Goal: Check status: Check status

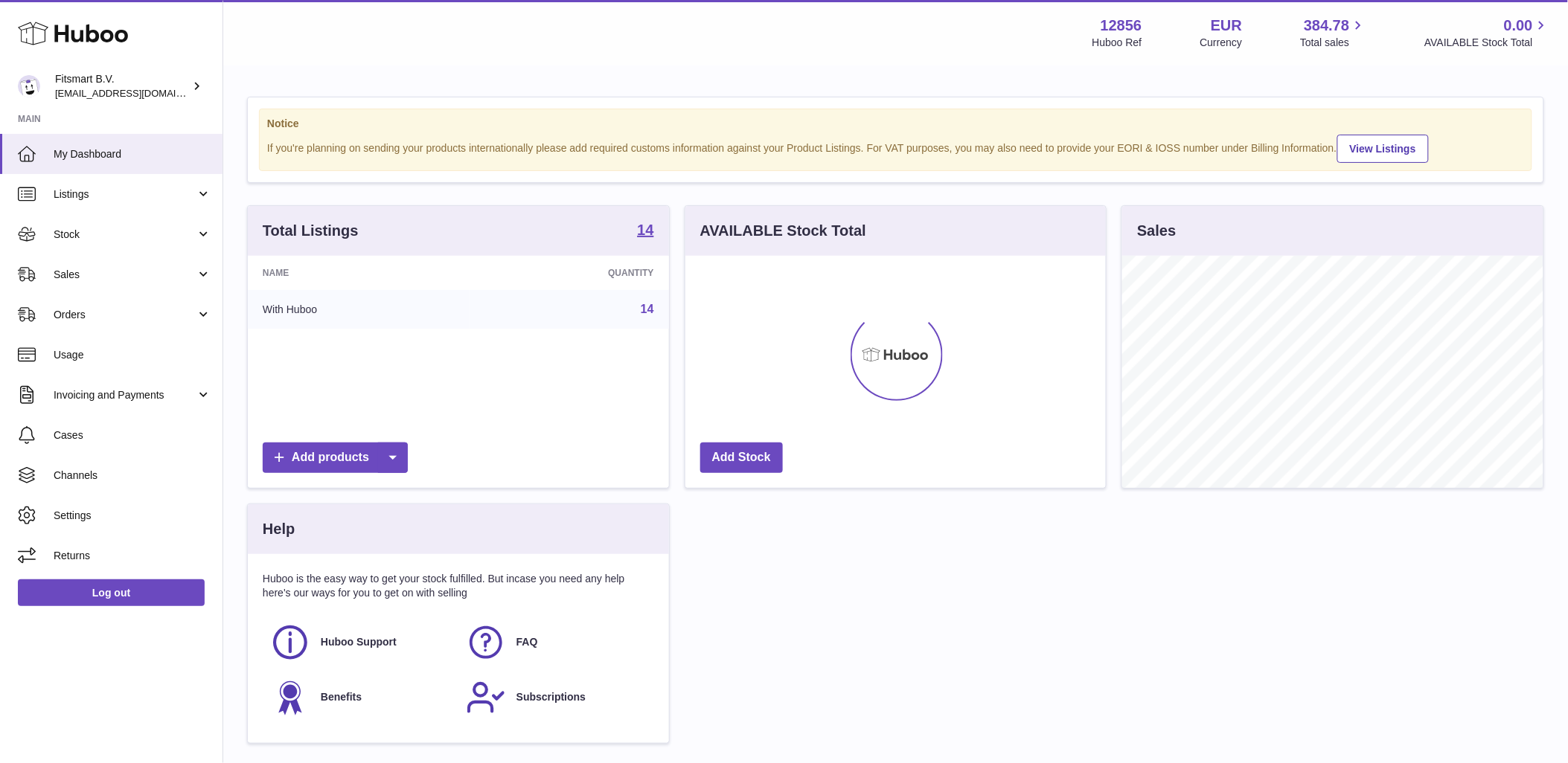
scroll to position [233, 420]
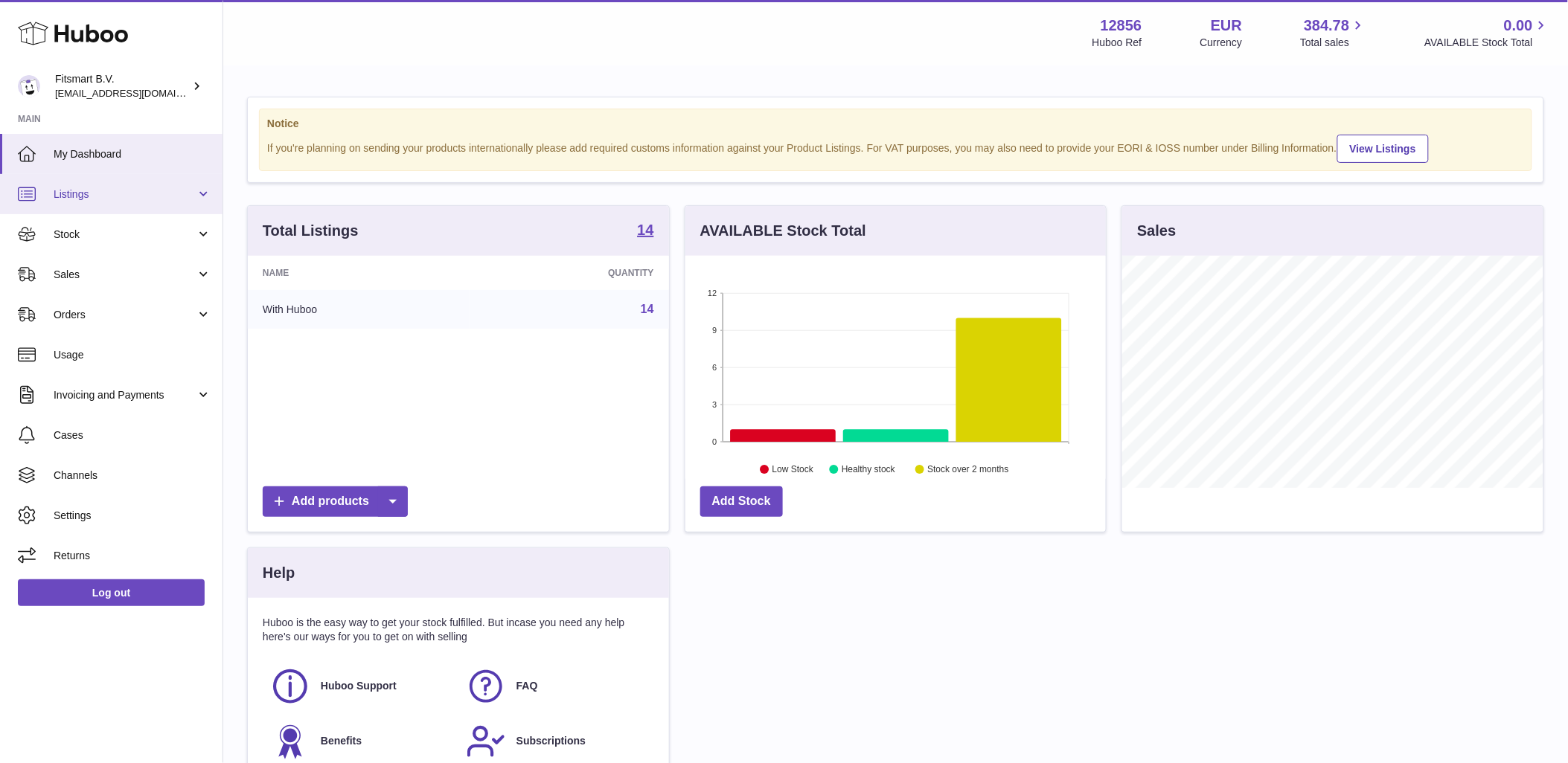
click at [122, 199] on span "Listings" at bounding box center [124, 195] width 142 height 14
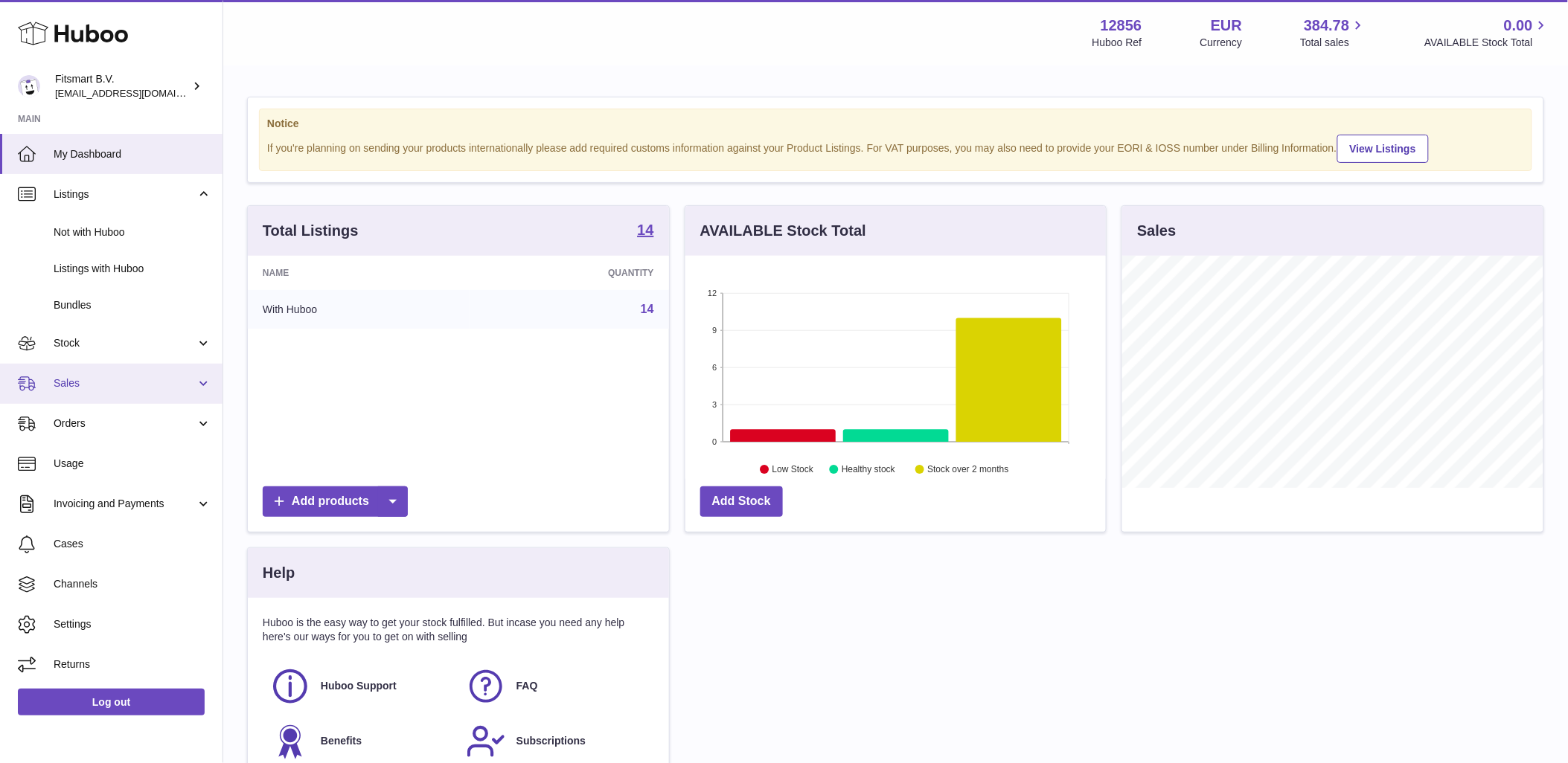
click at [125, 401] on link "Sales" at bounding box center [111, 383] width 222 height 40
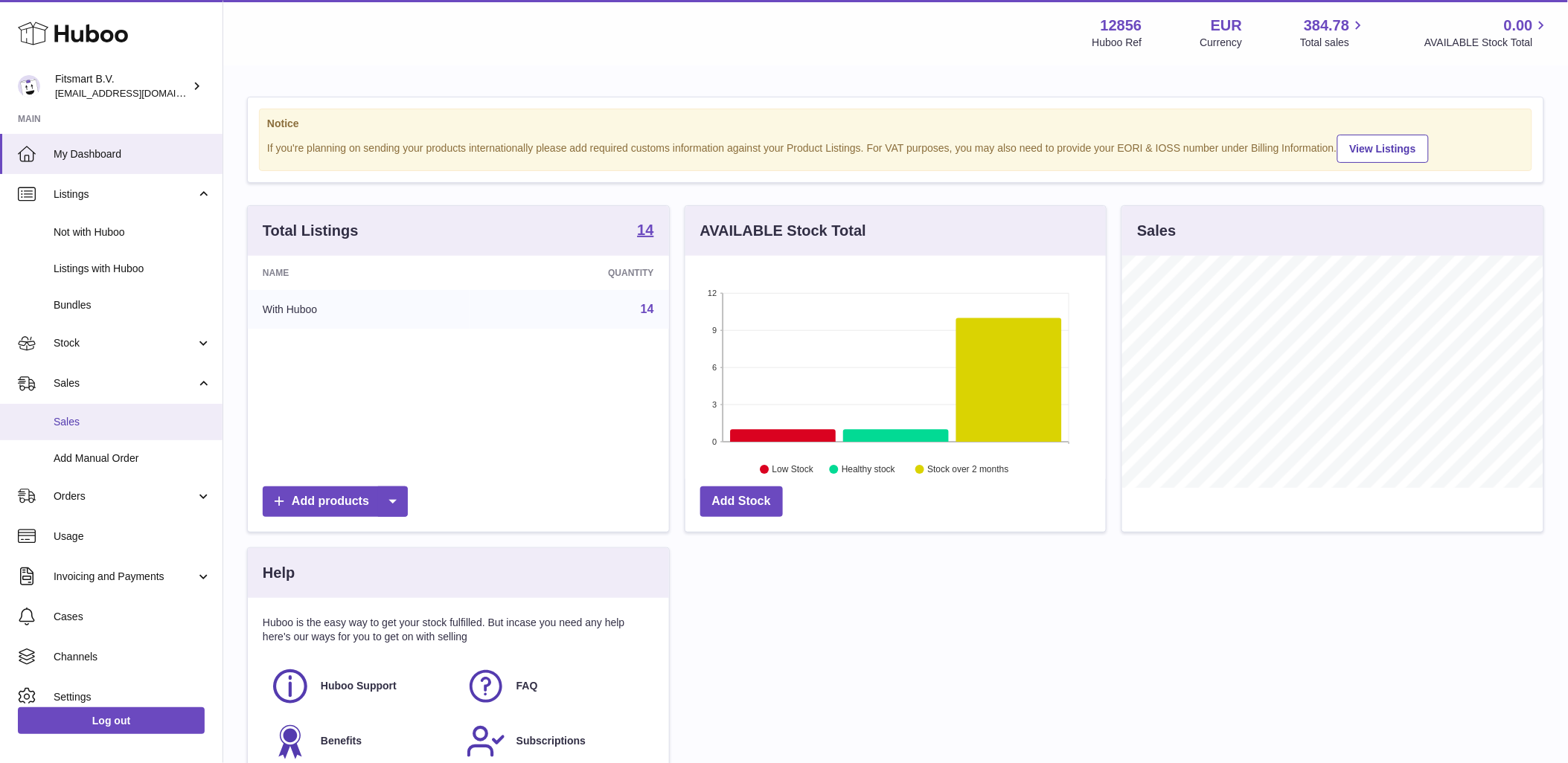
click at [116, 424] on span "Sales" at bounding box center [132, 422] width 158 height 14
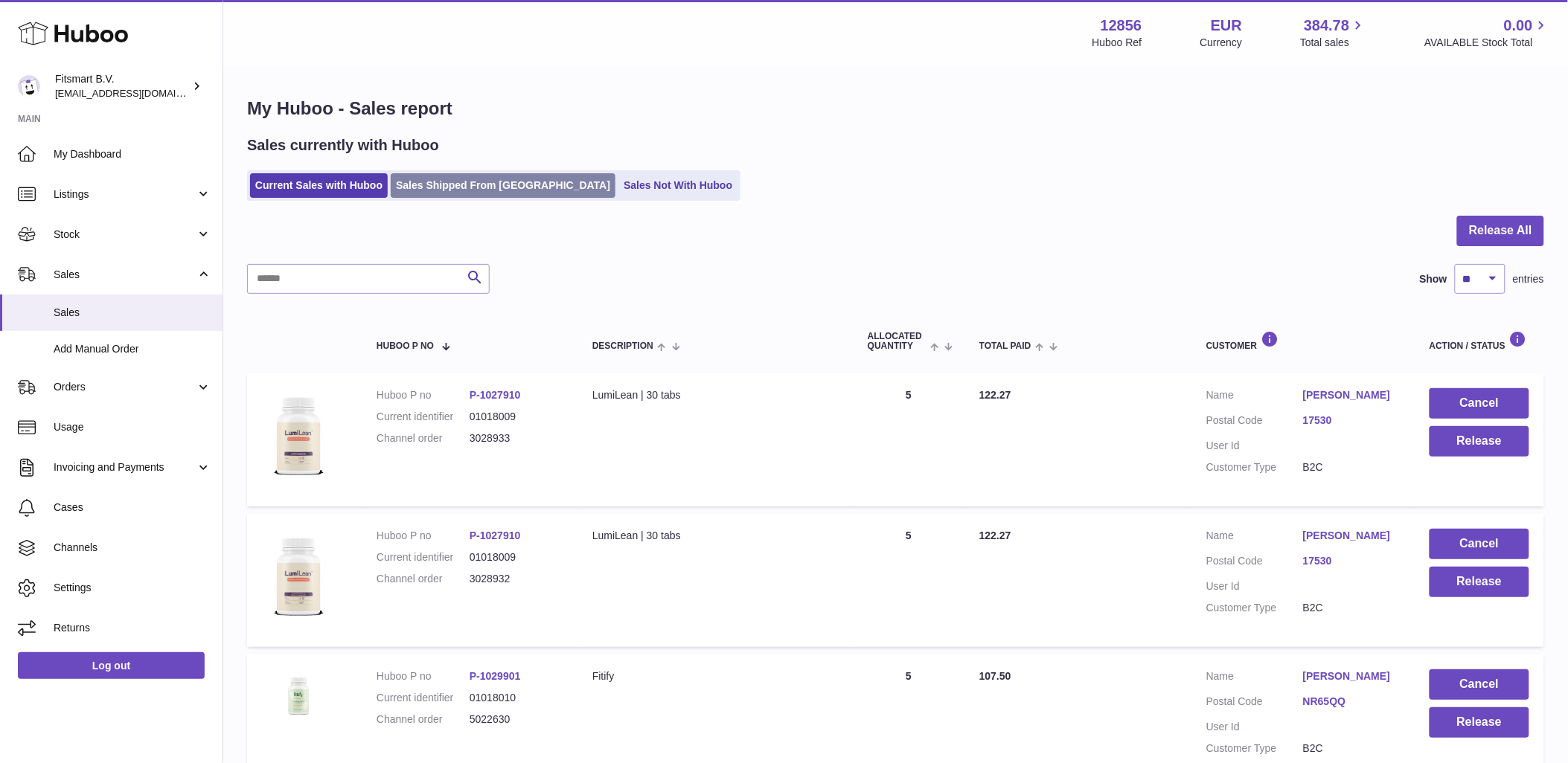
click at [444, 188] on link "Sales Shipped From [GEOGRAPHIC_DATA]" at bounding box center [503, 186] width 225 height 25
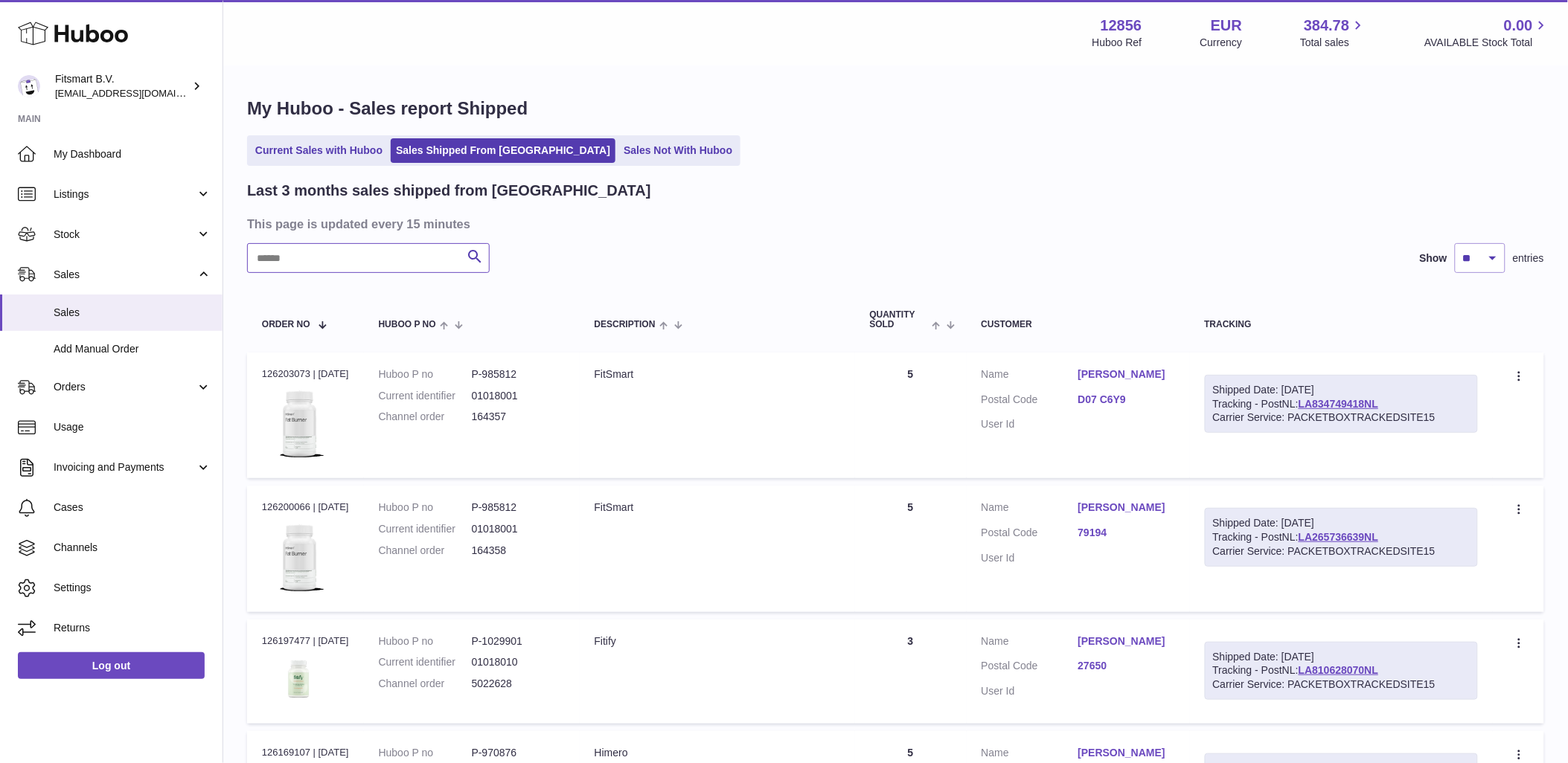
click at [369, 259] on input "text" at bounding box center [368, 257] width 243 height 29
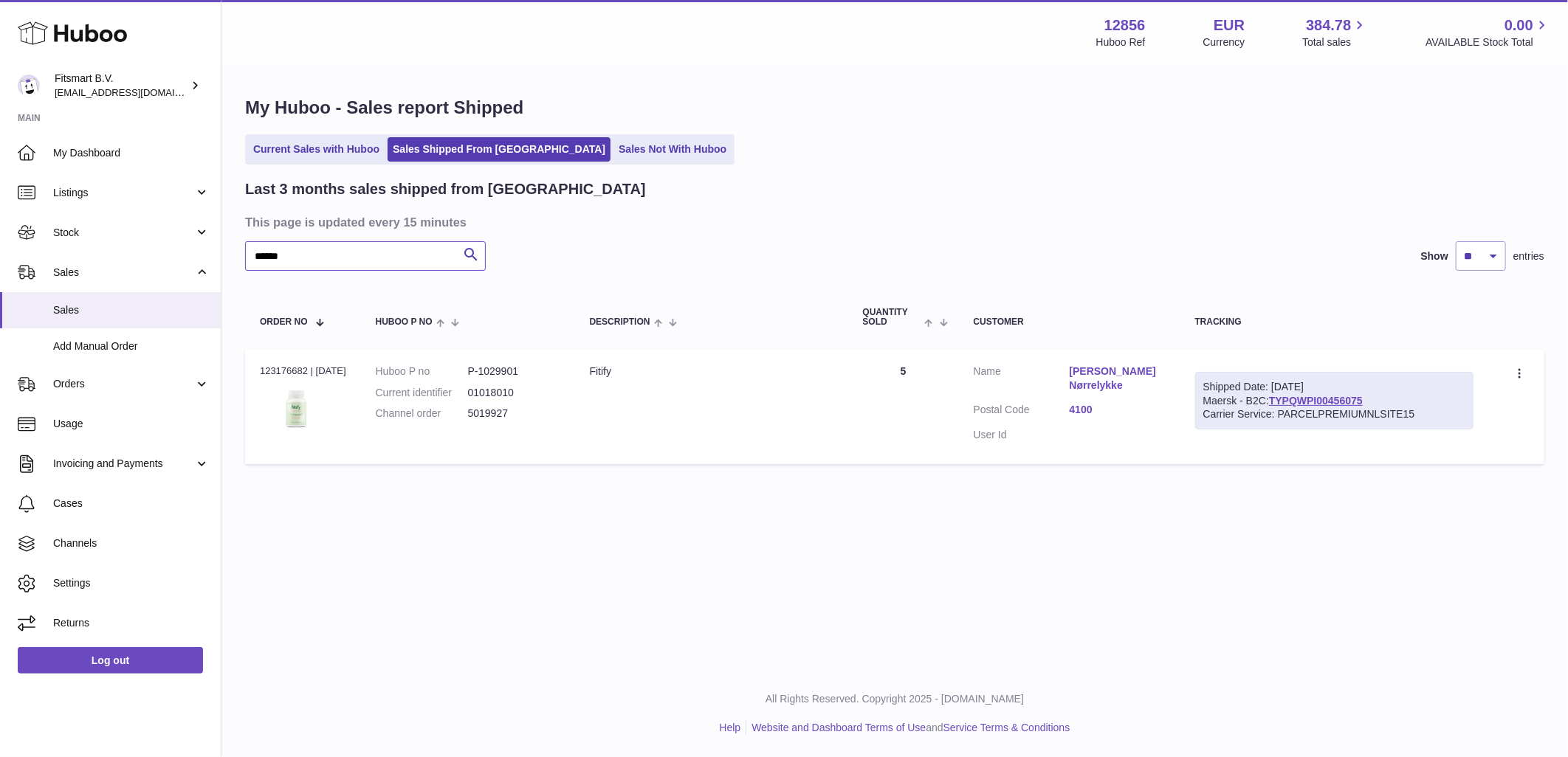
type input "******"
click at [483, 419] on dd "5019927" at bounding box center [514, 413] width 92 height 14
copy dd "5019927"
click at [285, 364] on div "Order no 123176682 | [DATE]" at bounding box center [303, 371] width 87 height 13
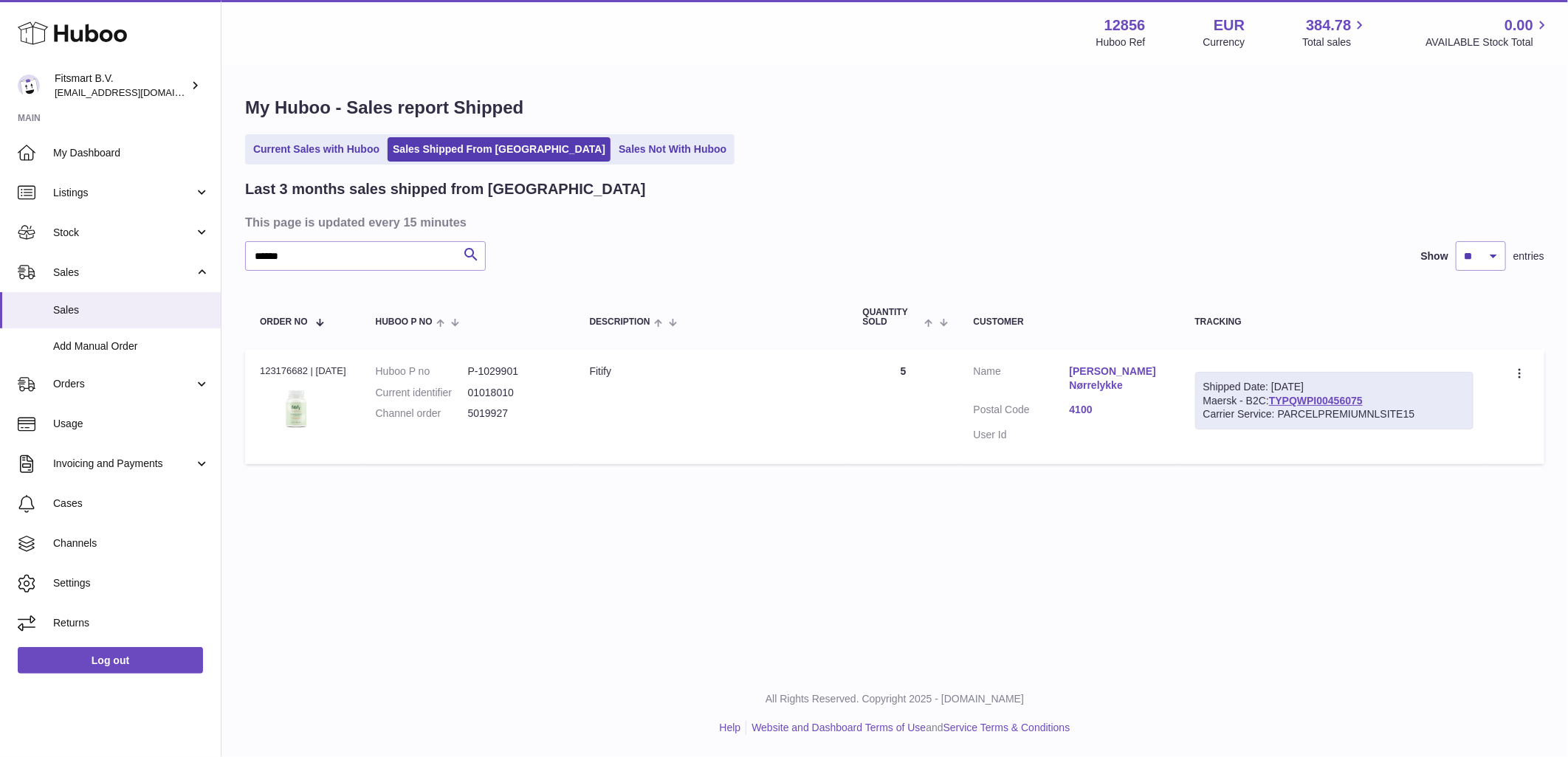
click at [285, 364] on div "Order no 123176682 | [DATE]" at bounding box center [303, 371] width 87 height 13
copy div "123176682"
click at [289, 266] on input "******" at bounding box center [365, 255] width 241 height 29
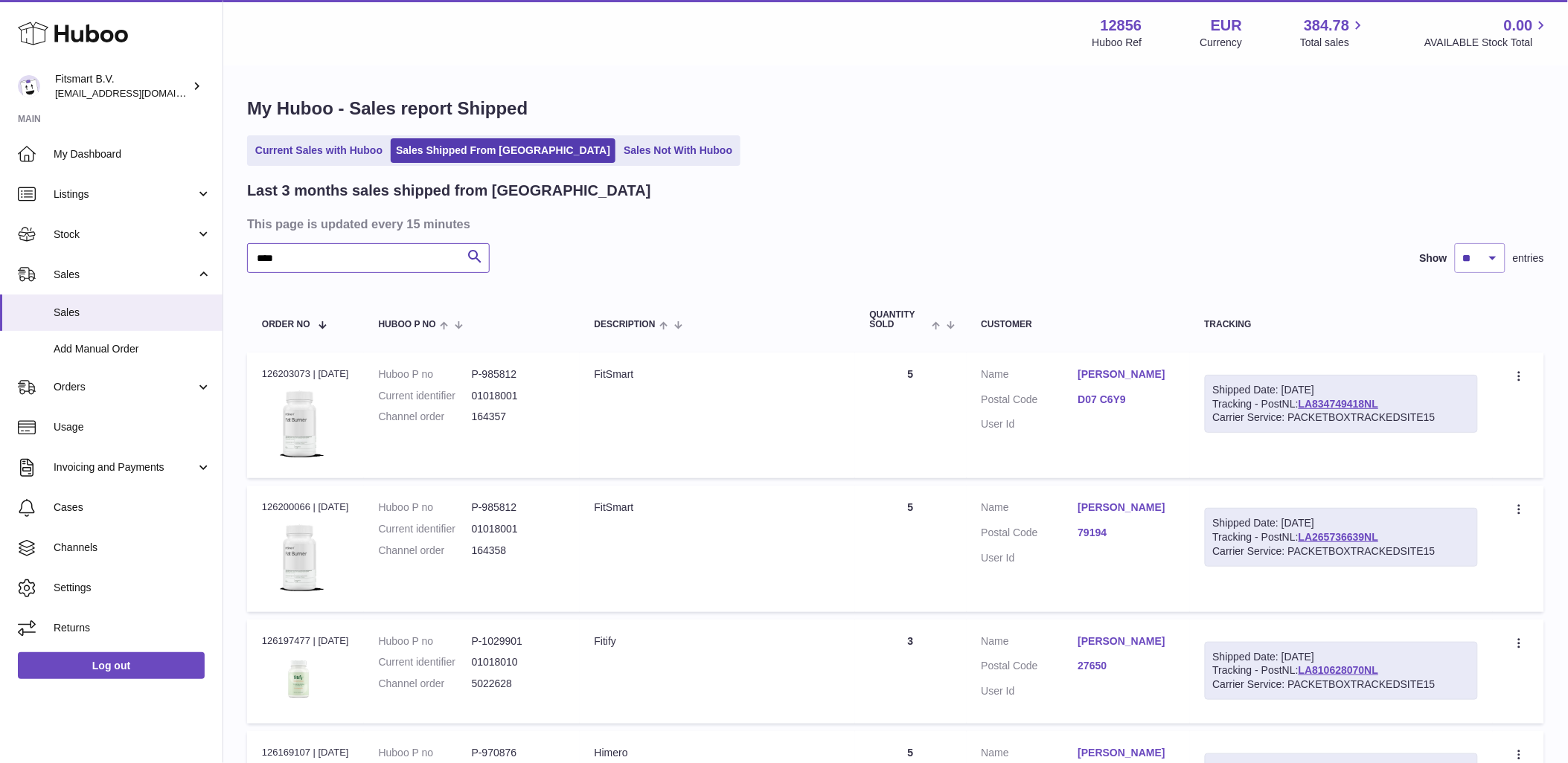
type input "****"
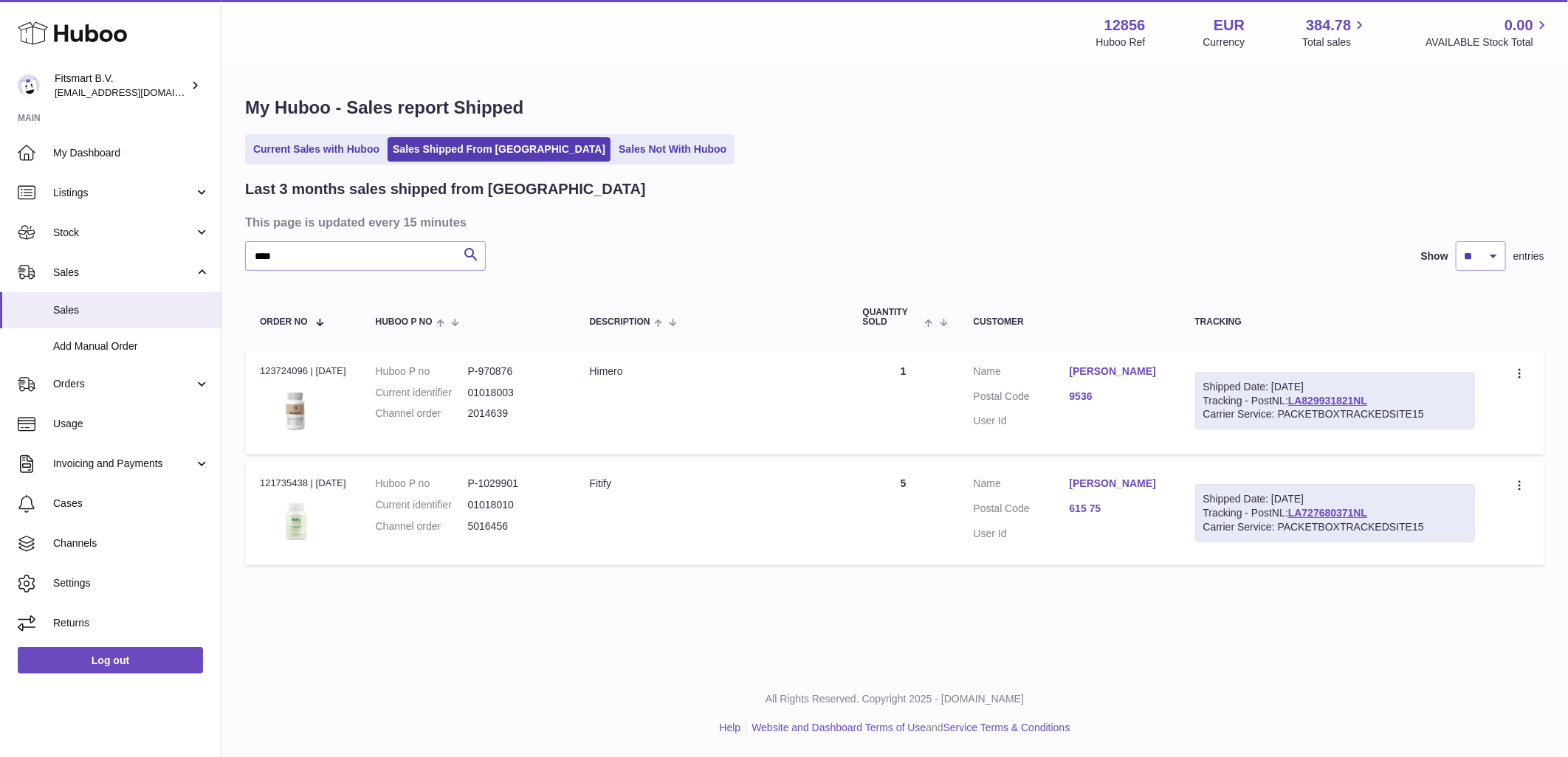
click at [493, 532] on dd "5016456" at bounding box center [514, 526] width 92 height 14
copy dd "5016456"
click at [281, 487] on div "Order no 121735438 | [DATE]" at bounding box center [303, 484] width 87 height 13
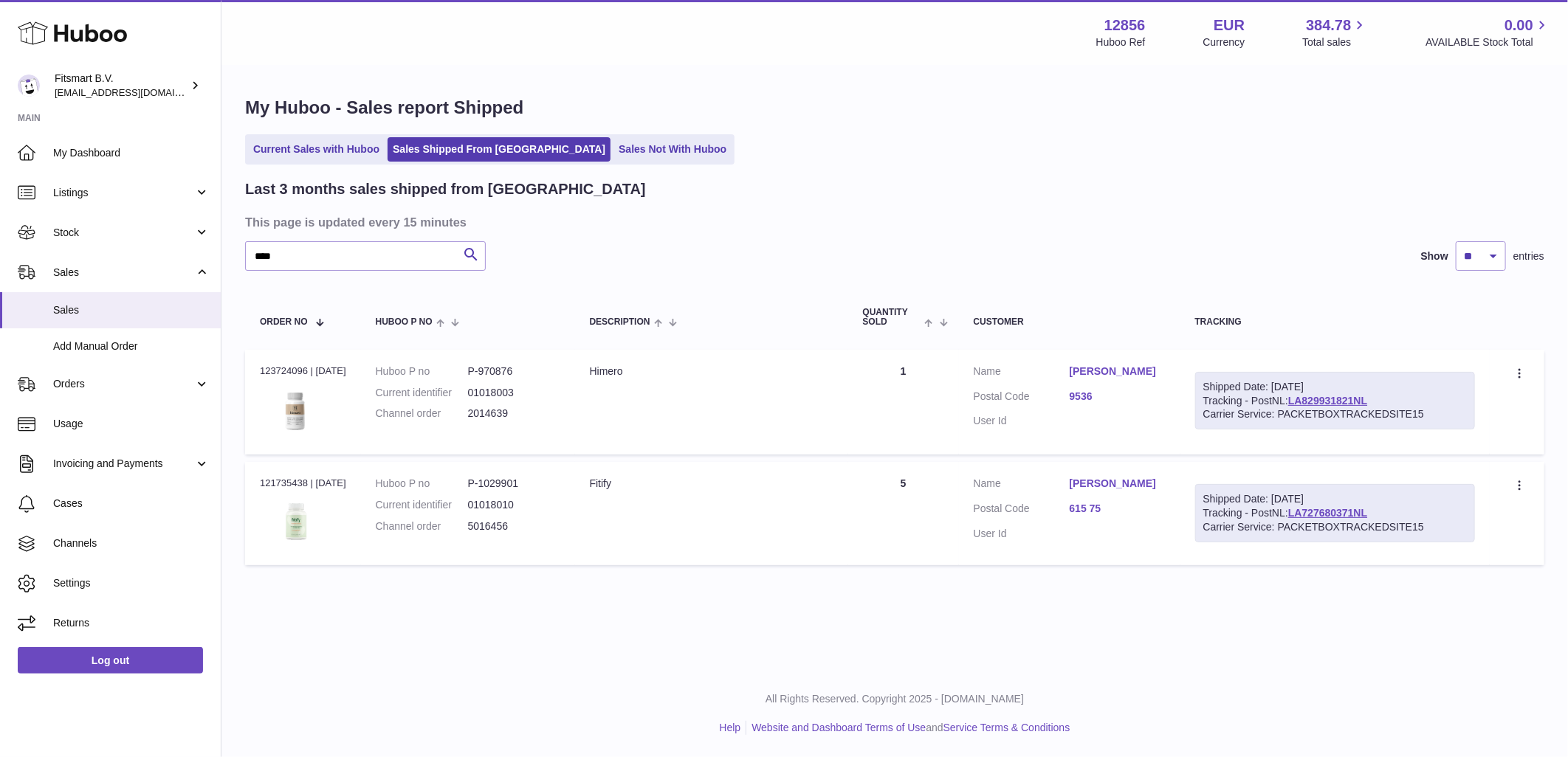
copy div "121735438"
click at [373, 247] on input "****" at bounding box center [365, 255] width 241 height 29
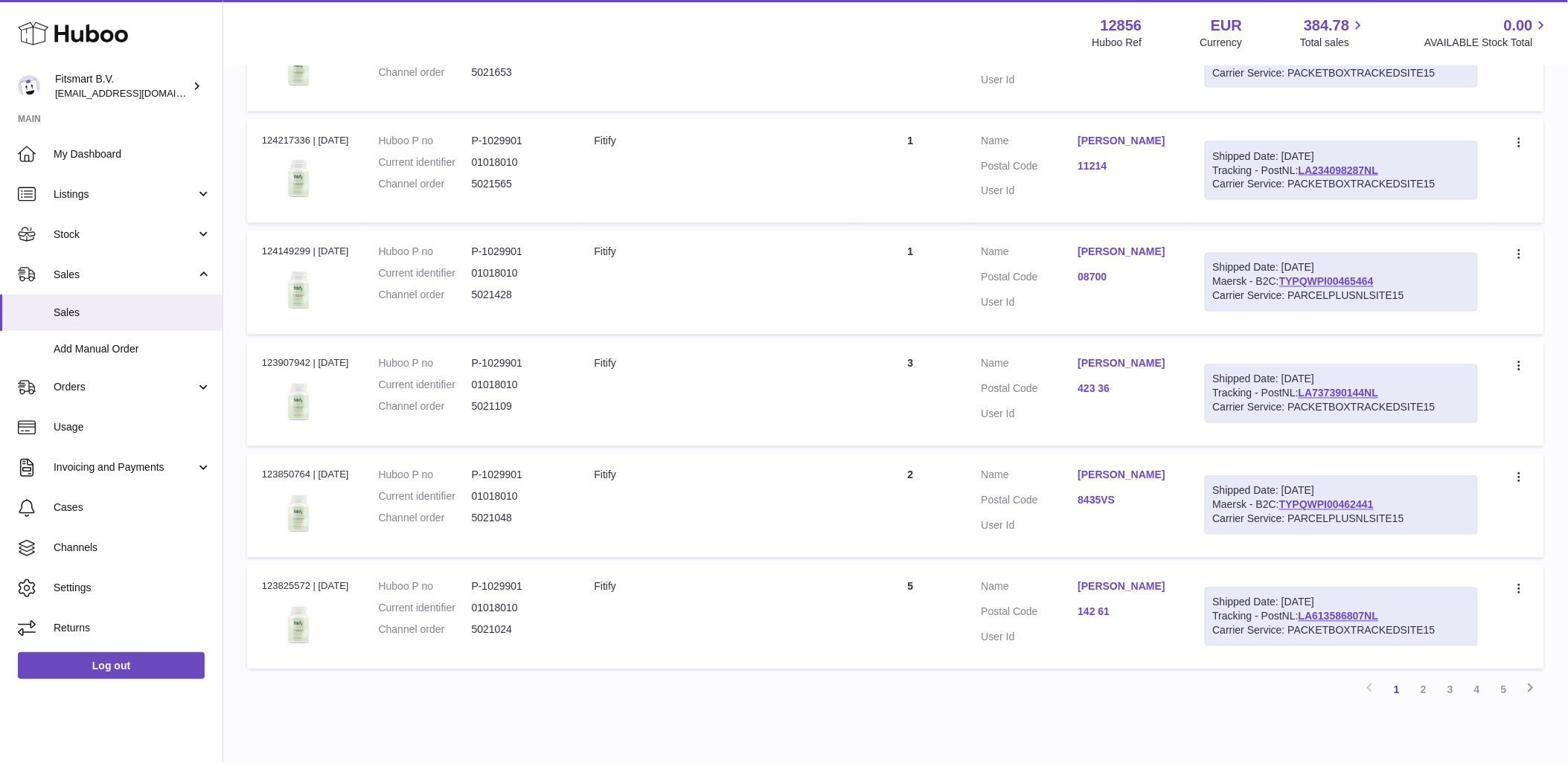
scroll to position [827, 0]
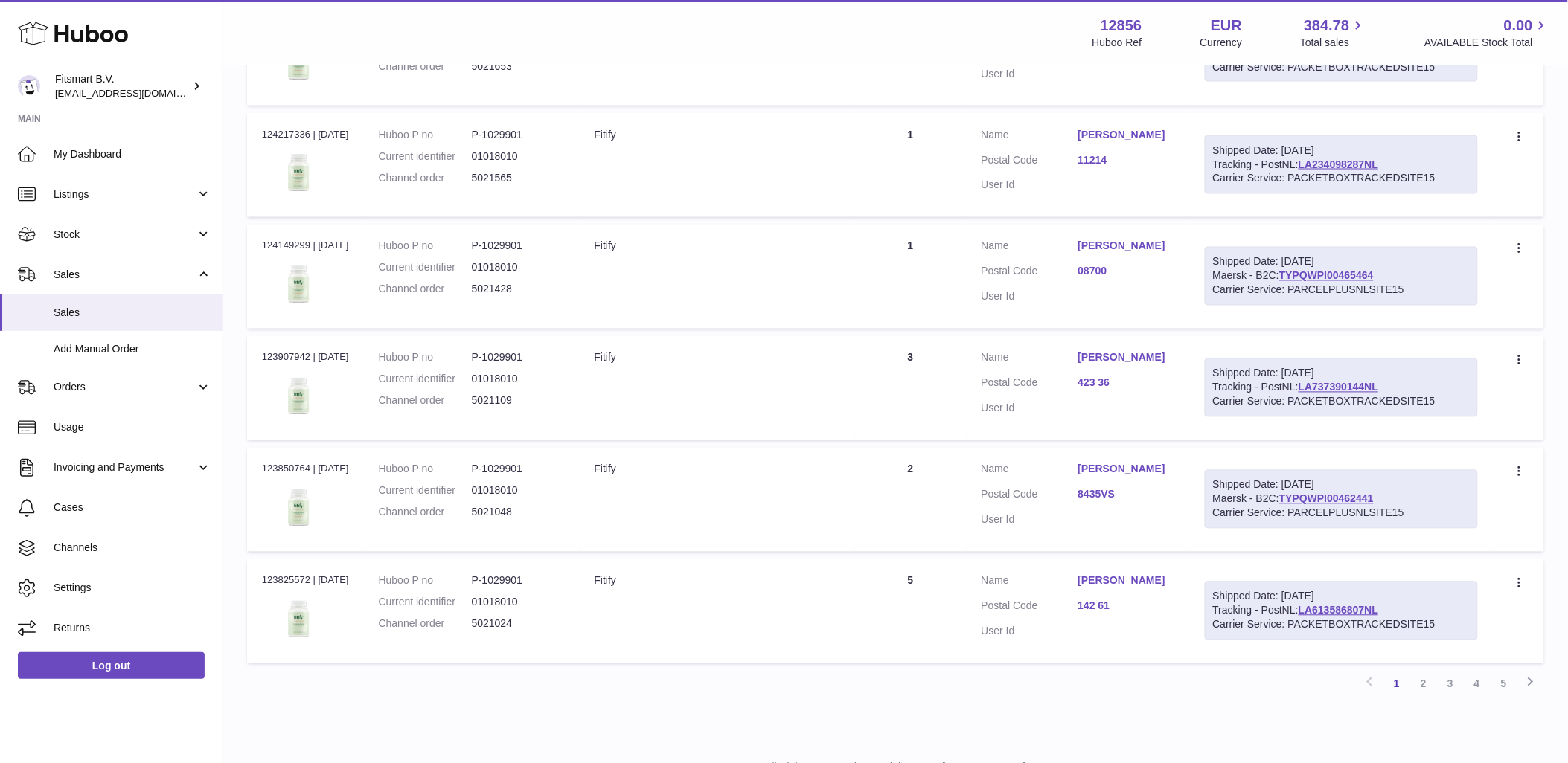
type input "*****"
click at [500, 398] on dd "5021109" at bounding box center [518, 401] width 93 height 14
click at [499, 400] on dd "5021109" at bounding box center [518, 401] width 93 height 14
copy dd "5021109"
click at [515, 400] on dd "5021109" at bounding box center [518, 401] width 93 height 14
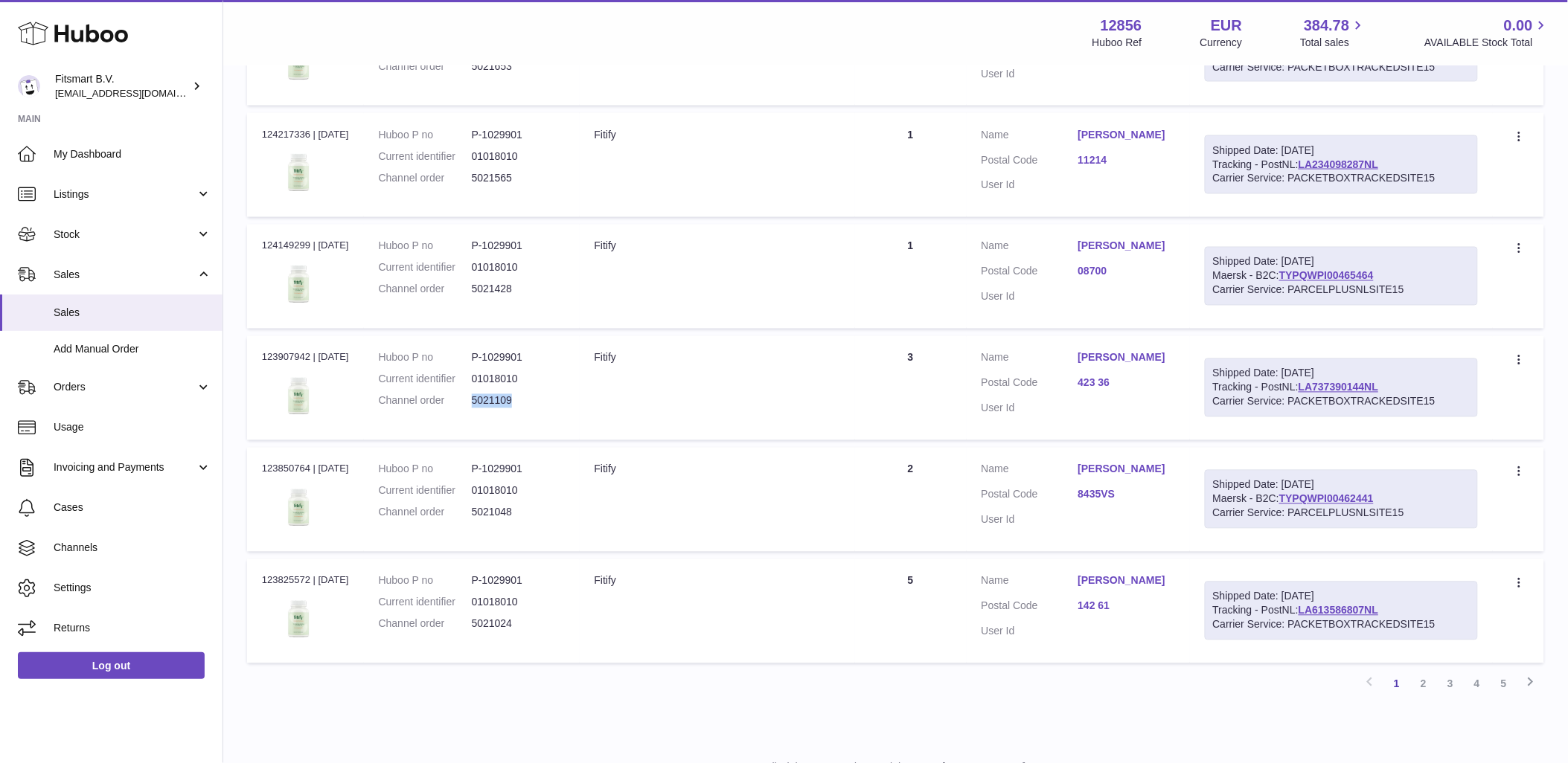
click at [515, 400] on dd "5021109" at bounding box center [518, 401] width 93 height 14
click at [281, 360] on div "Order no 123907942 | [DATE]" at bounding box center [306, 358] width 87 height 13
copy div "123907942"
